Goal: Task Accomplishment & Management: Complete application form

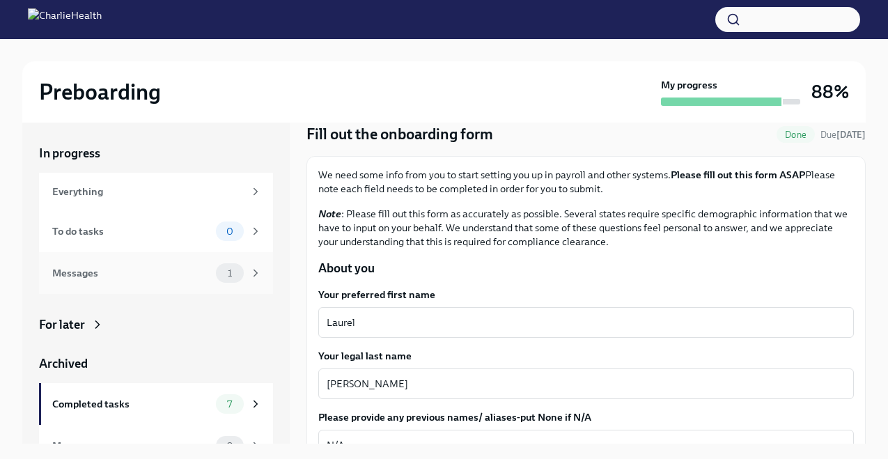
scroll to position [23, 0]
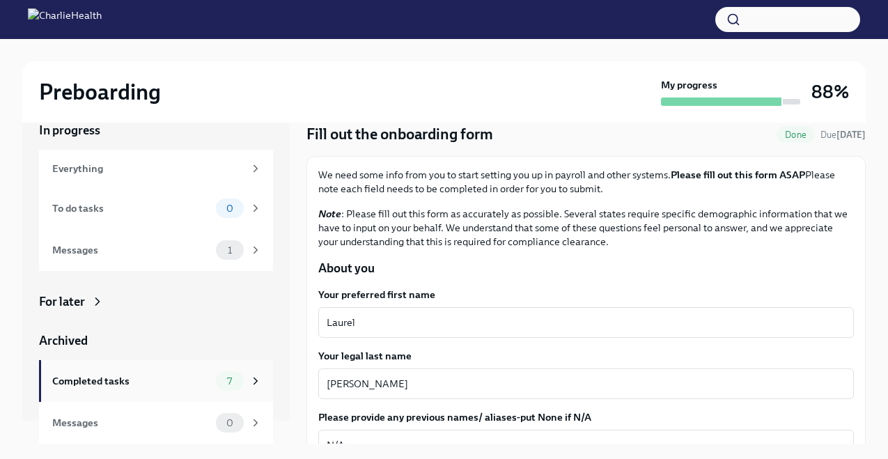
click at [128, 380] on div "Completed tasks" at bounding box center [131, 381] width 158 height 15
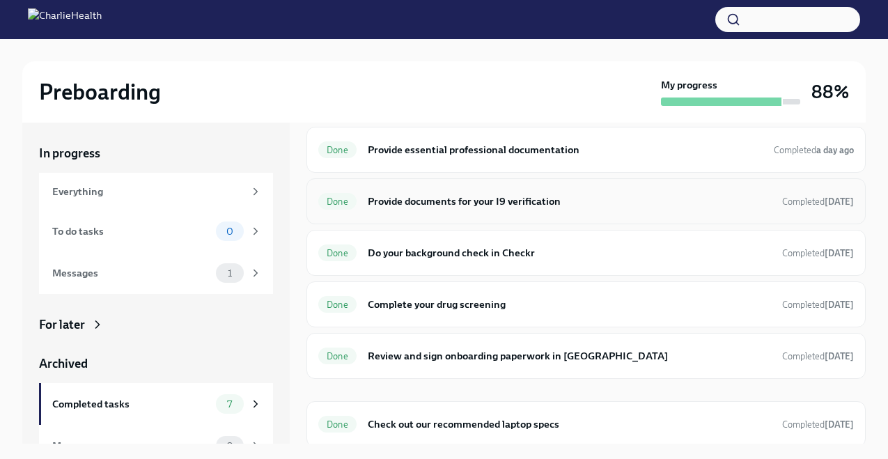
scroll to position [101, 0]
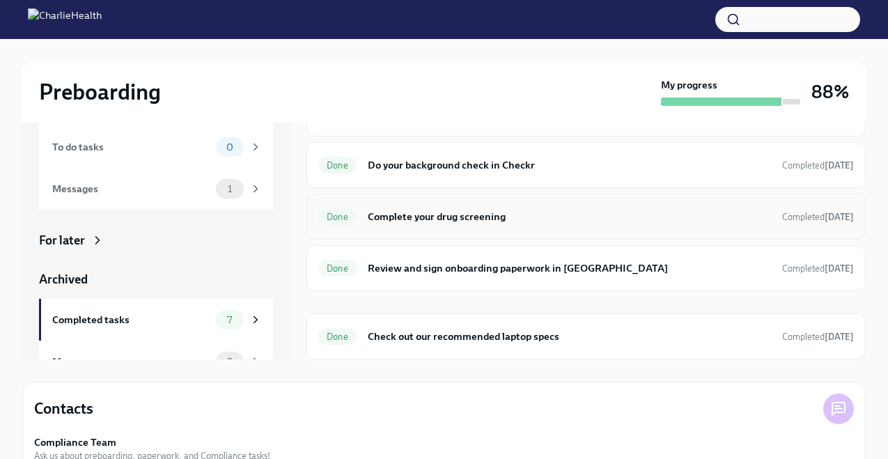
click at [672, 221] on h6 "Complete your drug screening" at bounding box center [569, 216] width 403 height 15
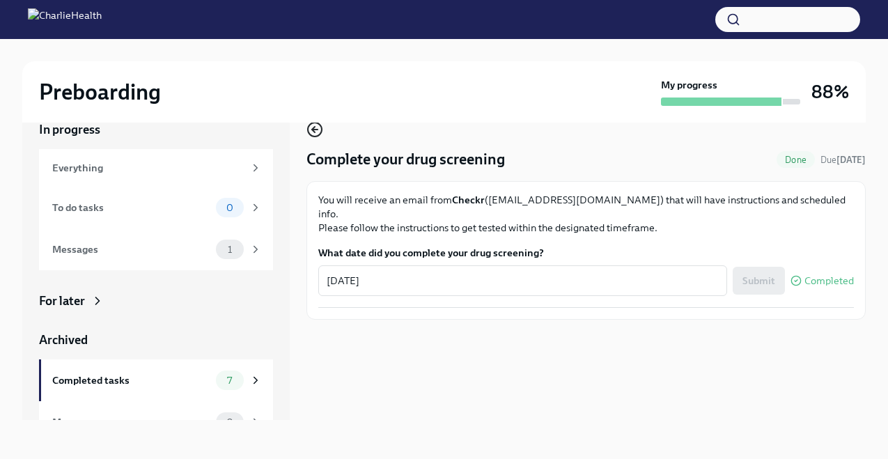
click at [314, 137] on icon "button" at bounding box center [315, 129] width 17 height 17
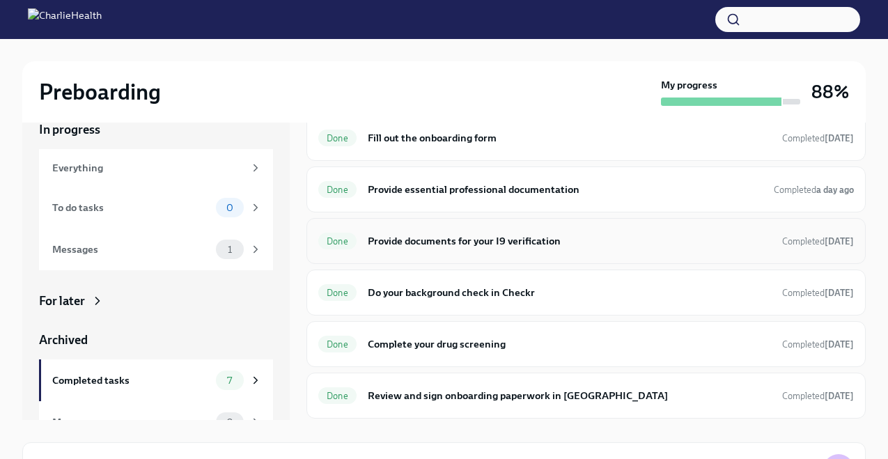
scroll to position [25, 0]
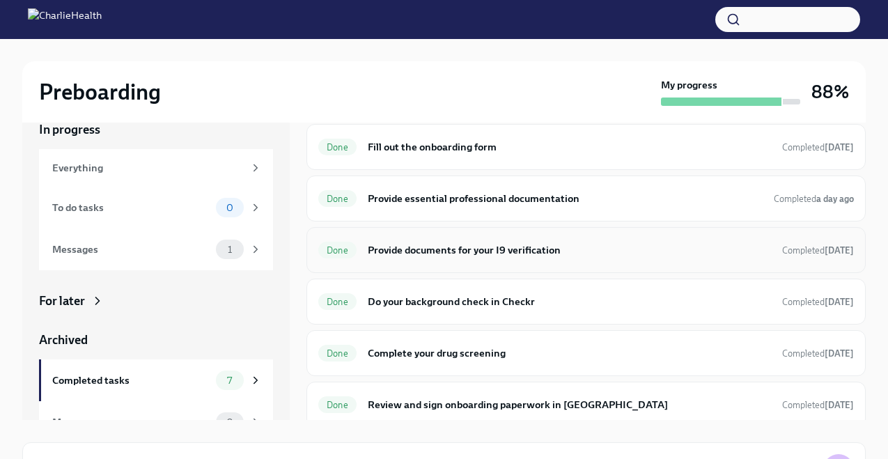
click at [516, 263] on div "Done Provide documents for your I9 verification Completed [DATE]" at bounding box center [587, 250] width 560 height 46
click at [541, 248] on h6 "Provide documents for your I9 verification" at bounding box center [569, 250] width 403 height 15
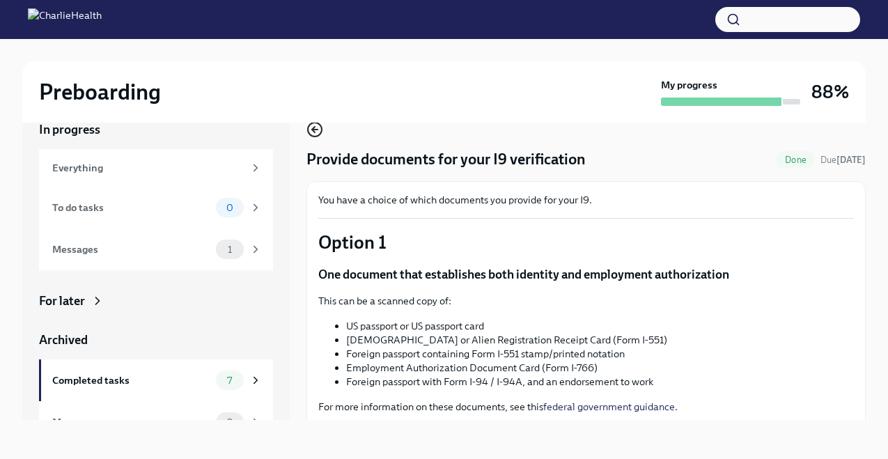
click at [317, 134] on icon "button" at bounding box center [315, 129] width 17 height 17
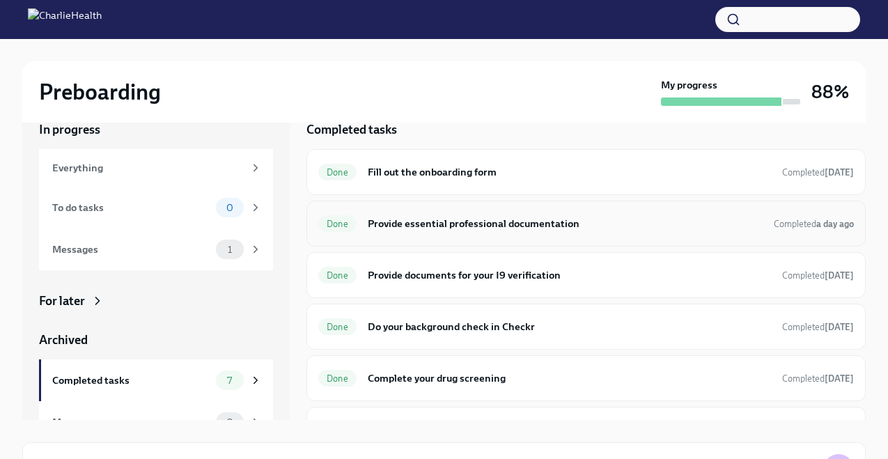
click at [617, 213] on div "Done Provide essential professional documentation Completed a day ago" at bounding box center [586, 224] width 536 height 22
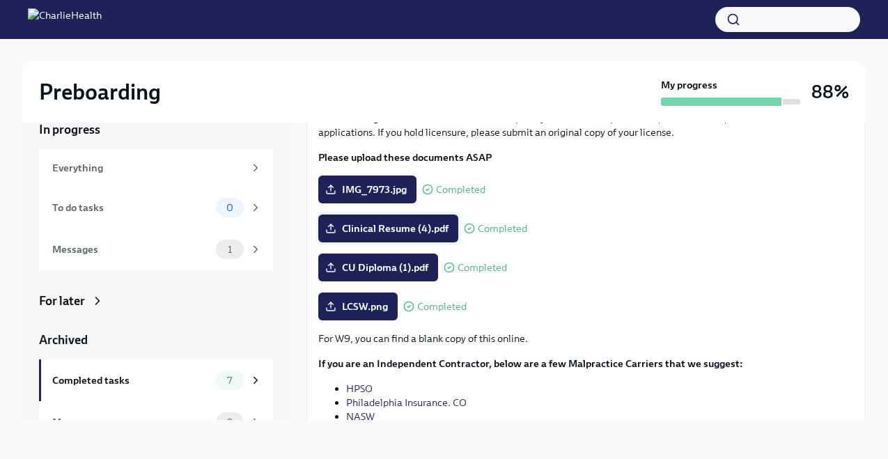
scroll to position [84, 0]
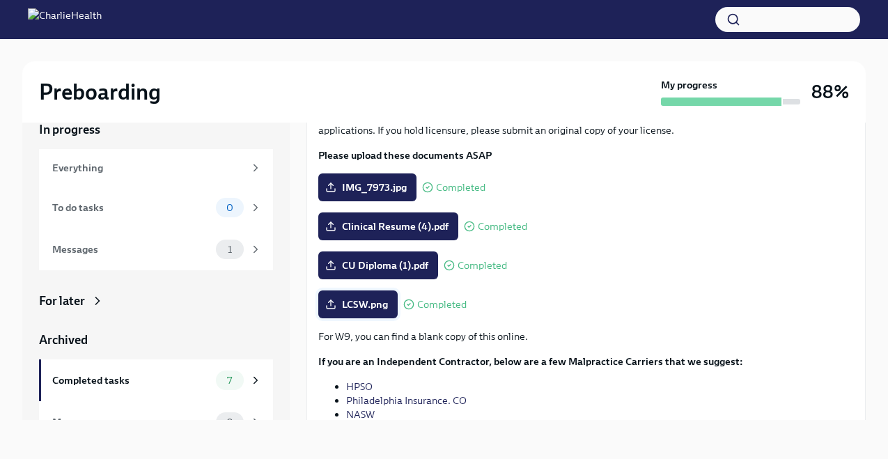
click at [374, 306] on span "LCSW.png" at bounding box center [358, 305] width 60 height 14
click at [0, 0] on input "LCSW.png" at bounding box center [0, 0] width 0 height 0
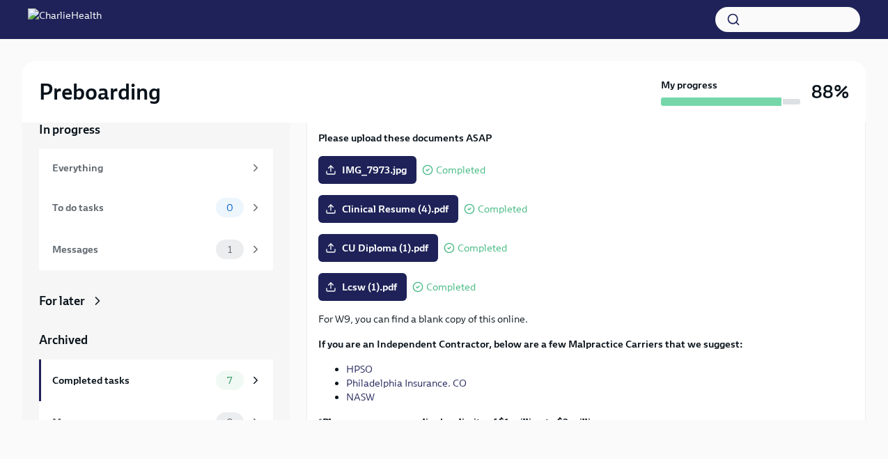
scroll to position [122, 0]
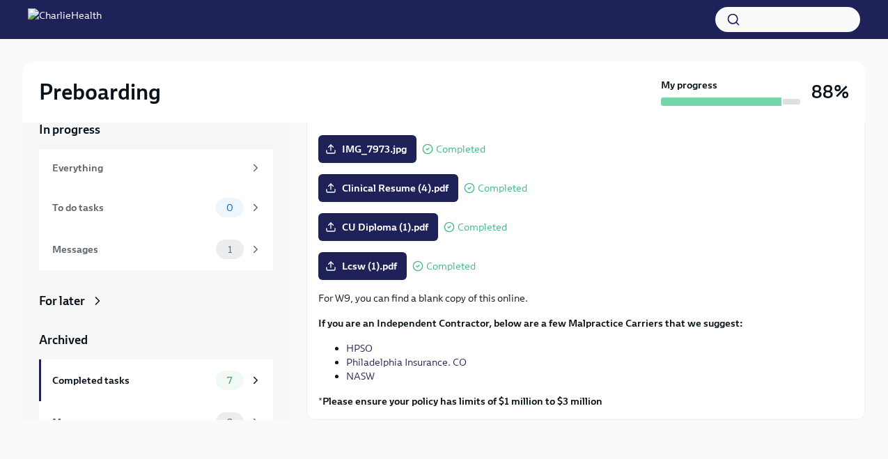
click at [751, 93] on div "My progress" at bounding box center [730, 92] width 139 height 28
click at [820, 85] on h3 "88%" at bounding box center [831, 91] width 38 height 25
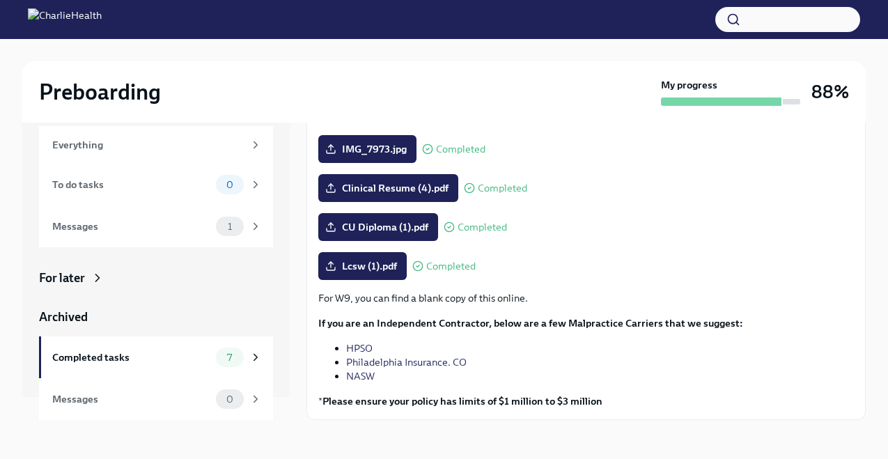
scroll to position [0, 0]
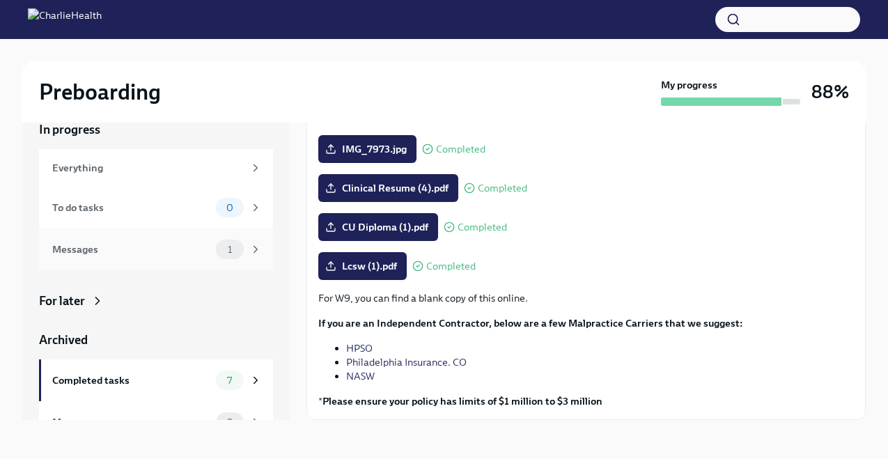
click at [162, 243] on div "Messages" at bounding box center [131, 249] width 158 height 15
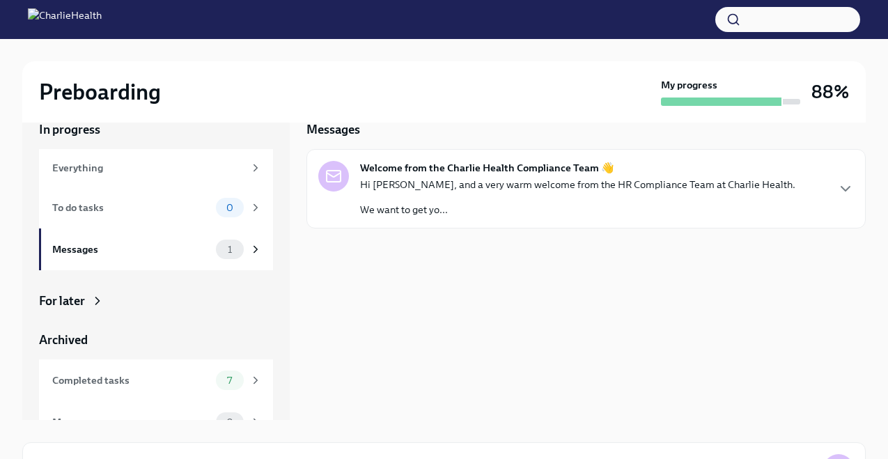
click at [512, 196] on div "Hi [PERSON_NAME], and a very warm welcome from the HR Compliance Team at Charli…" at bounding box center [578, 197] width 436 height 39
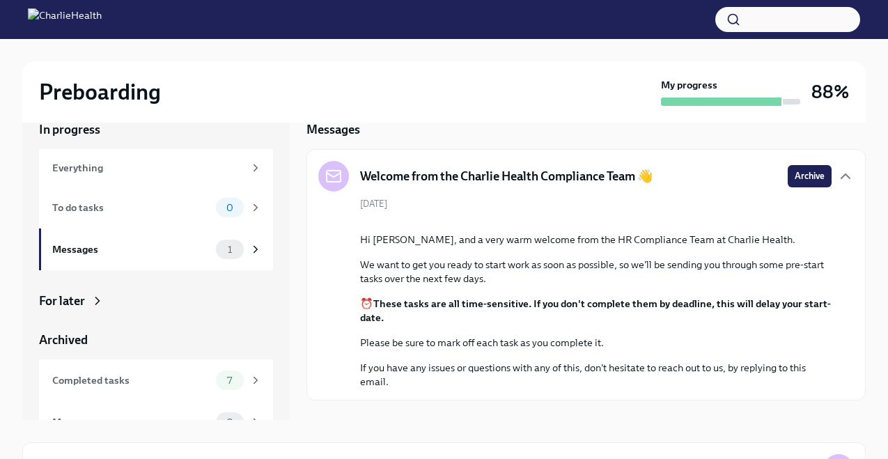
scroll to position [116, 0]
